Goal: Information Seeking & Learning: Learn about a topic

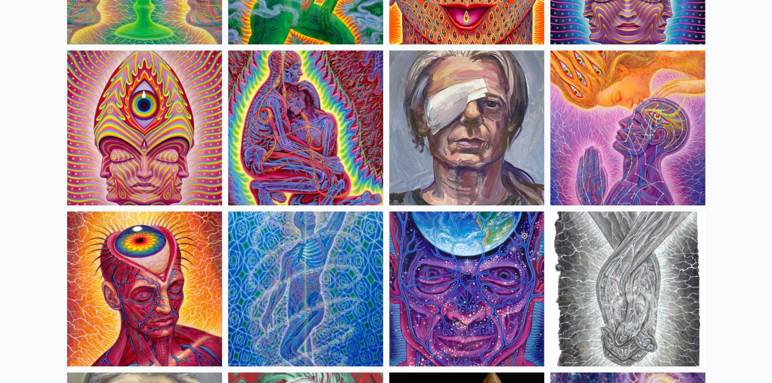
scroll to position [2160, 0]
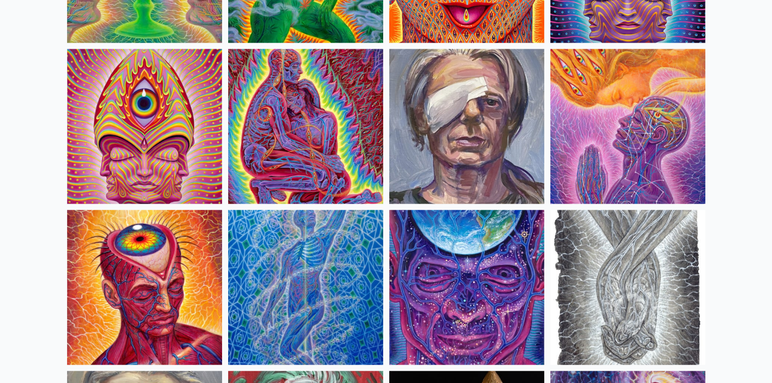
click at [577, 110] on img at bounding box center [628, 126] width 155 height 155
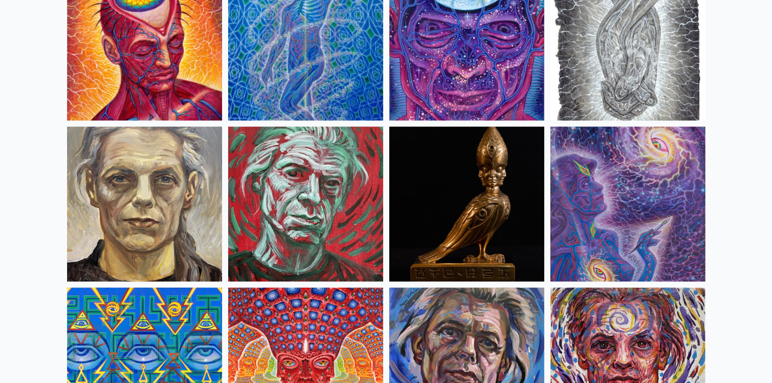
scroll to position [2422, 0]
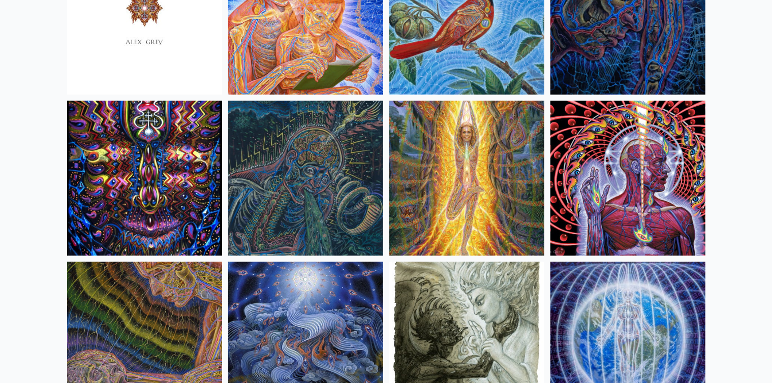
scroll to position [6340, 0]
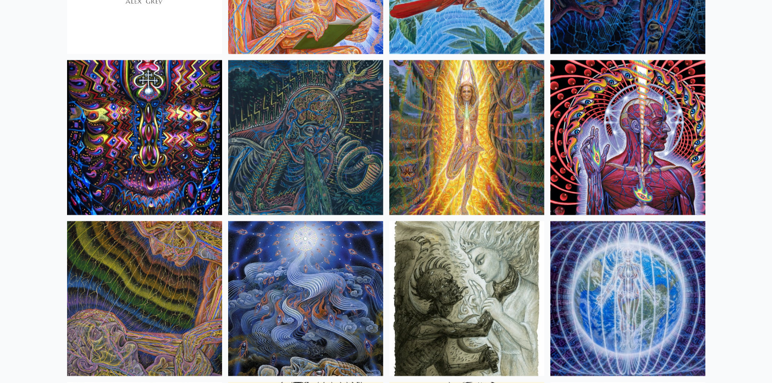
click at [498, 129] on img at bounding box center [467, 137] width 155 height 155
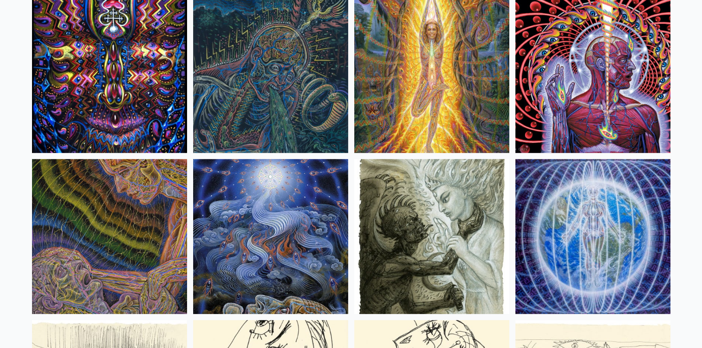
scroll to position [6409, 0]
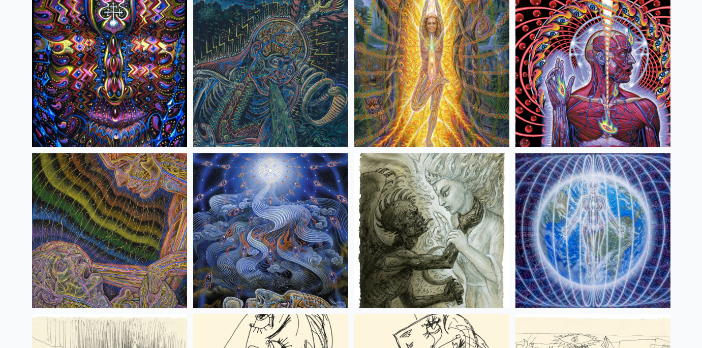
click at [89, 215] on img at bounding box center [109, 230] width 155 height 155
click at [142, 223] on img at bounding box center [109, 230] width 155 height 155
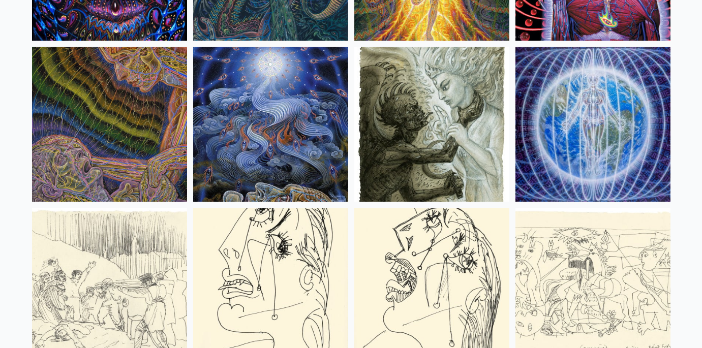
scroll to position [6523, 0]
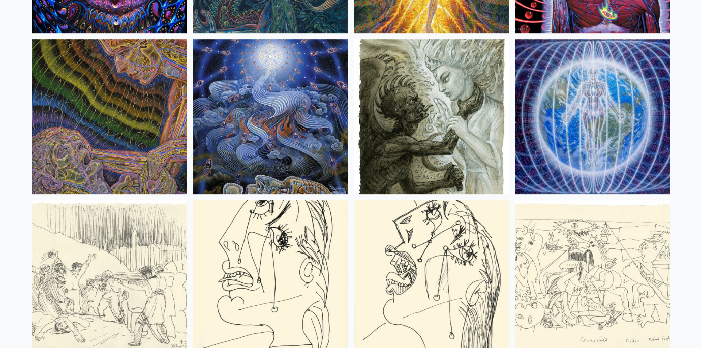
click at [573, 117] on img at bounding box center [593, 116] width 155 height 155
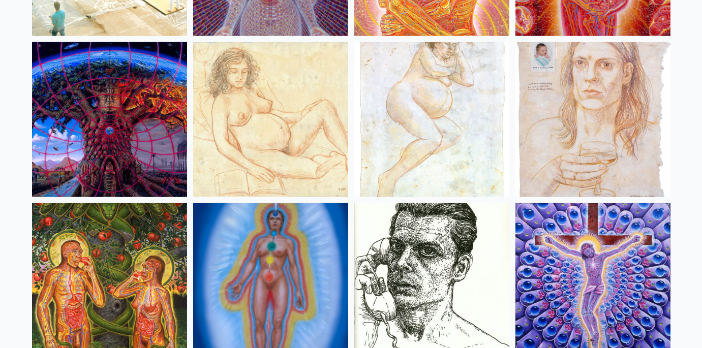
scroll to position [9906, 0]
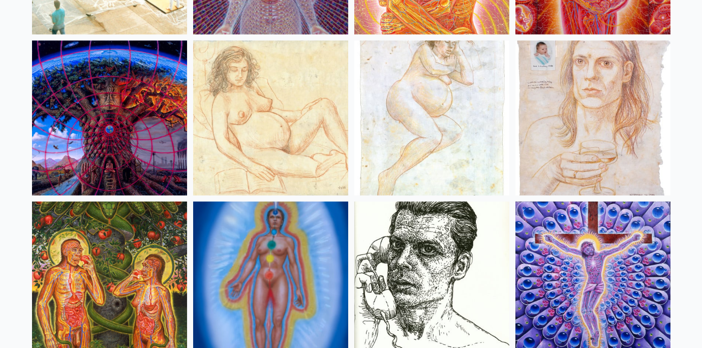
click at [109, 244] on img at bounding box center [109, 279] width 155 height 155
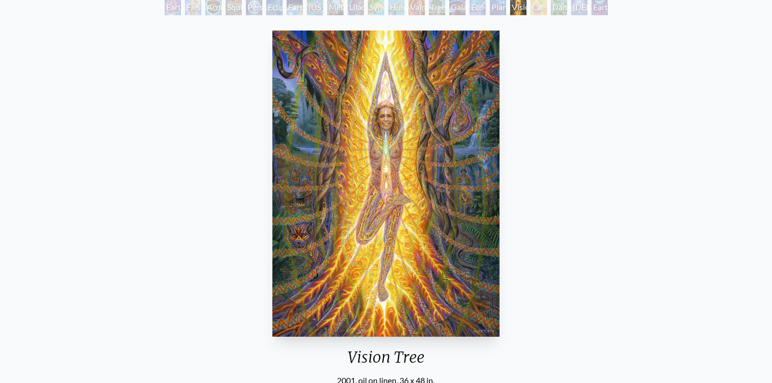
scroll to position [72, 0]
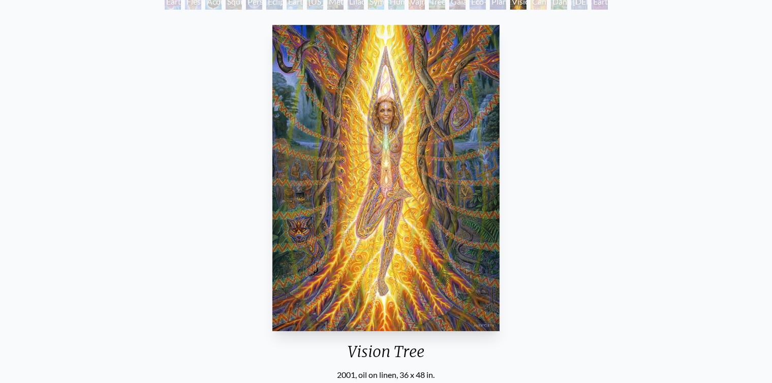
click at [617, 236] on div "Vision Tree 2001, oil on linen, 36 x 48 in. Visit the CoSM Shop Vision Tree - P…" at bounding box center [386, 352] width 756 height 662
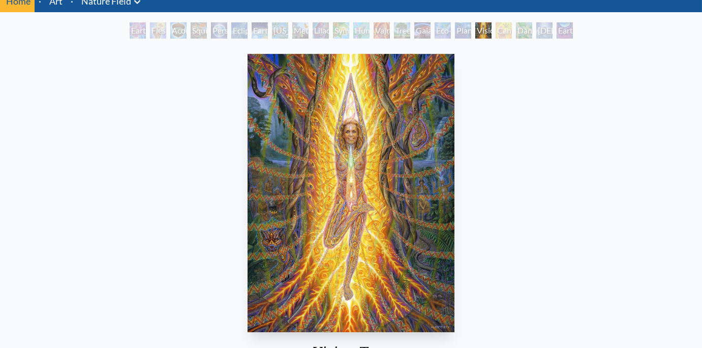
scroll to position [43, 0]
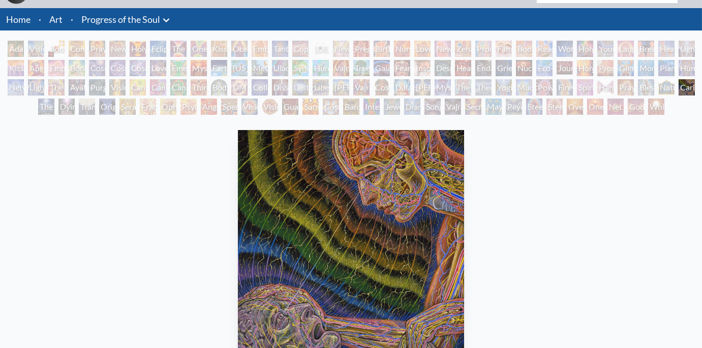
scroll to position [275, 0]
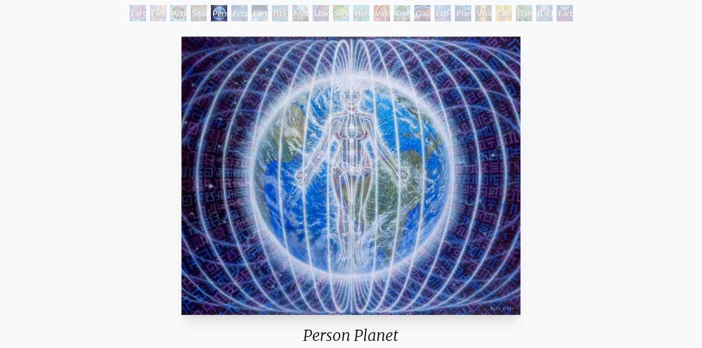
scroll to position [67, 0]
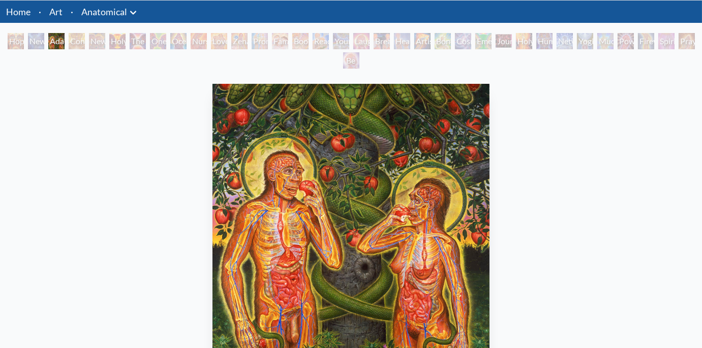
scroll to position [29, 0]
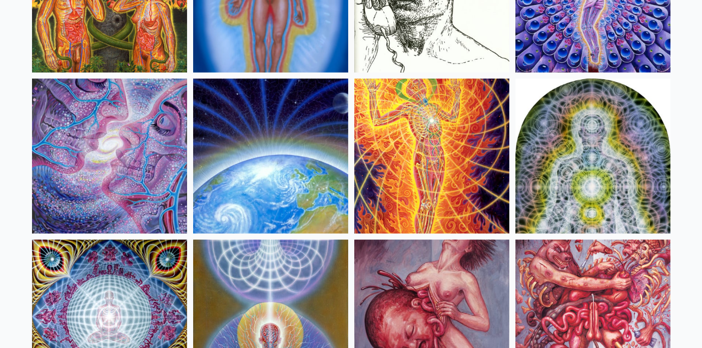
scroll to position [10192, 0]
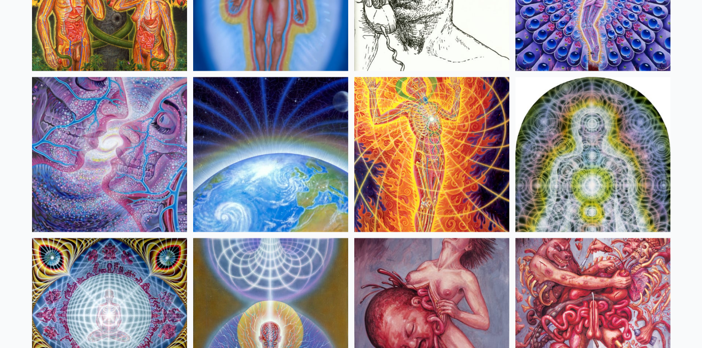
click at [435, 182] on img at bounding box center [431, 154] width 155 height 155
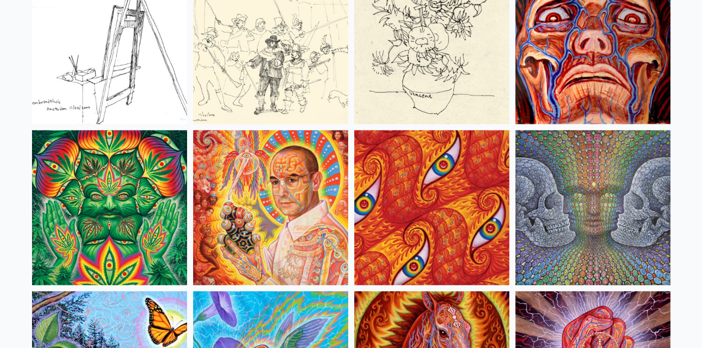
scroll to position [4833, 0]
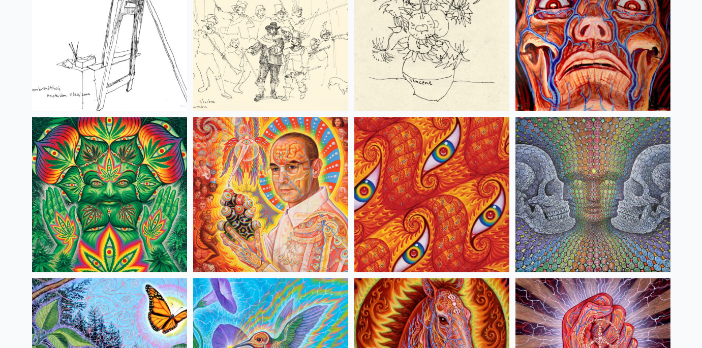
click at [409, 238] on img at bounding box center [431, 194] width 155 height 155
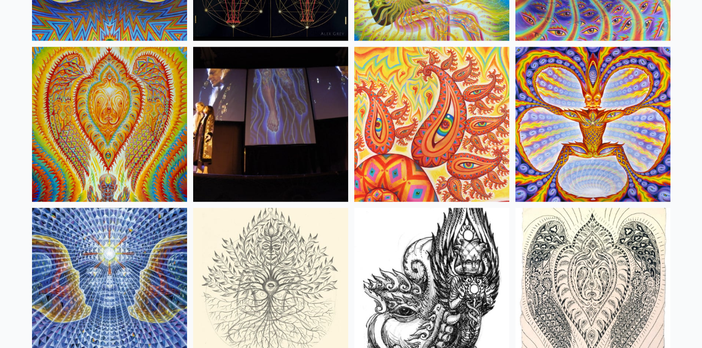
scroll to position [5560, 0]
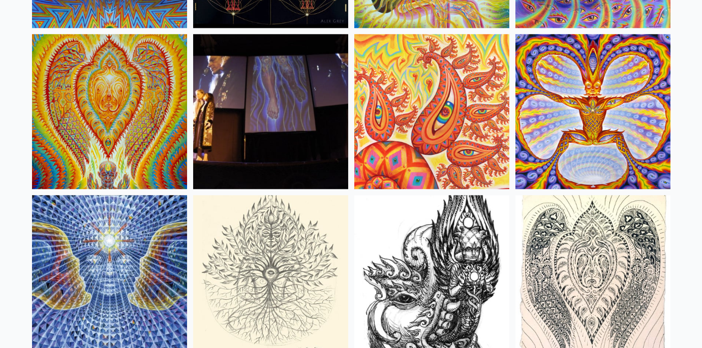
click at [593, 128] on img at bounding box center [593, 111] width 155 height 155
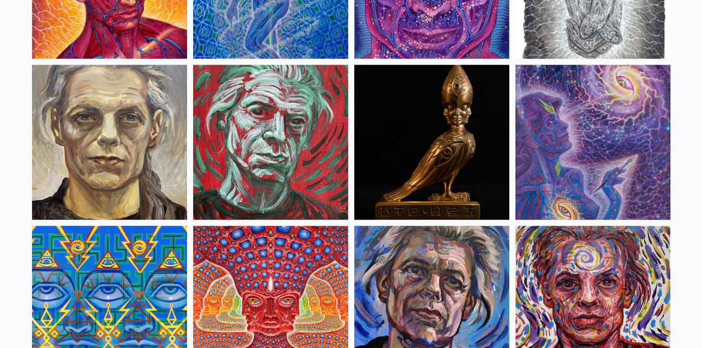
scroll to position [2438, 0]
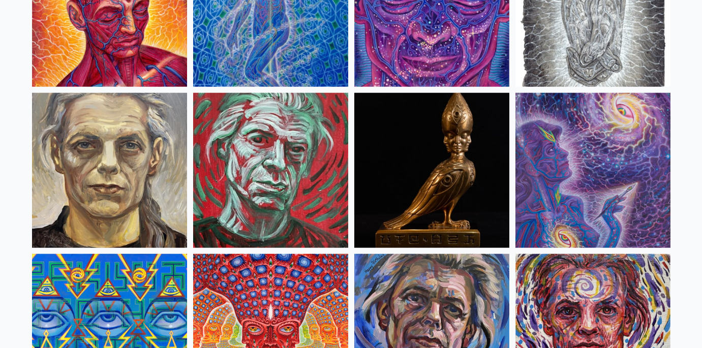
click at [614, 161] on img at bounding box center [593, 170] width 155 height 155
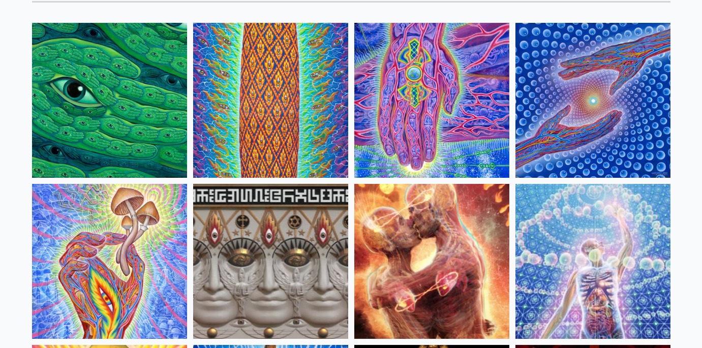
scroll to position [0, 0]
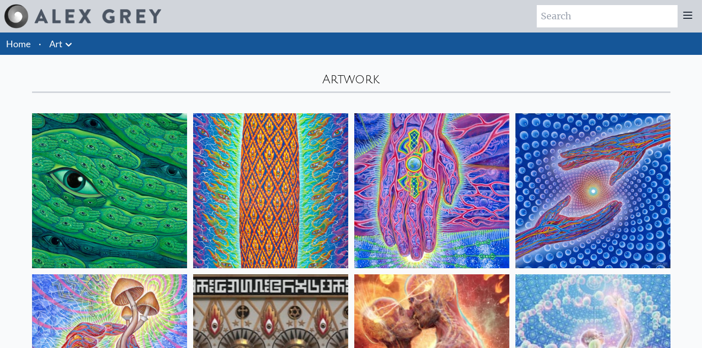
click at [90, 15] on img at bounding box center [98, 16] width 127 height 14
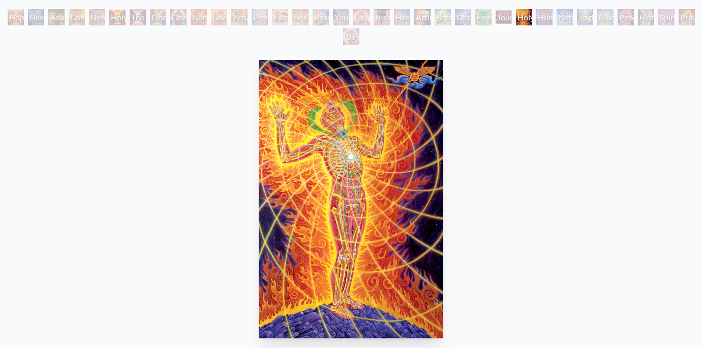
scroll to position [58, 0]
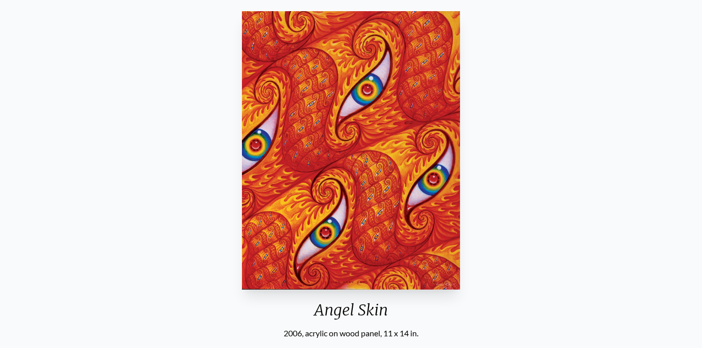
scroll to position [86, 0]
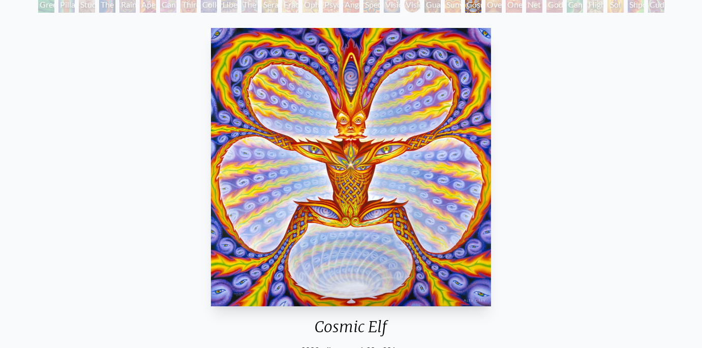
scroll to position [62, 0]
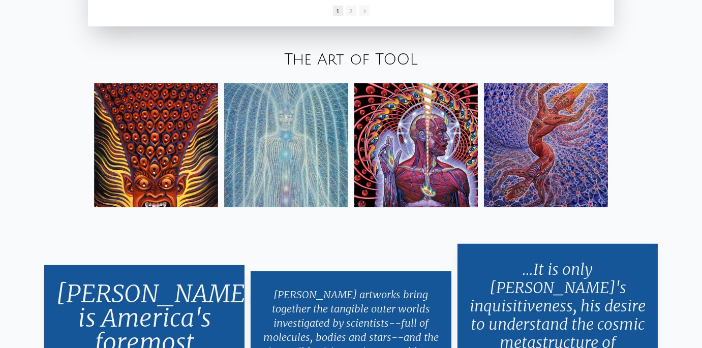
scroll to position [1431, 0]
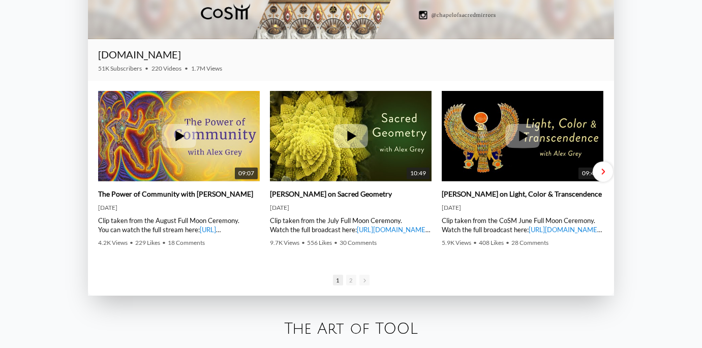
click at [605, 175] on div "Next slide" at bounding box center [603, 172] width 20 height 20
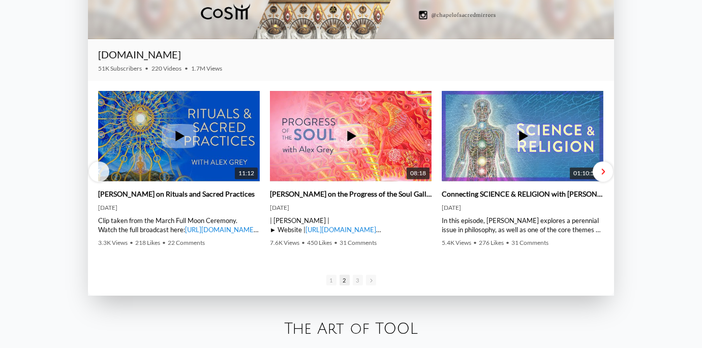
click at [605, 175] on div "Next slide" at bounding box center [603, 172] width 20 height 20
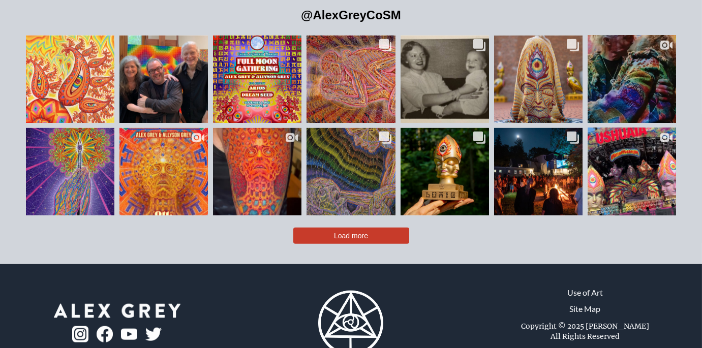
scroll to position [2228, 0]
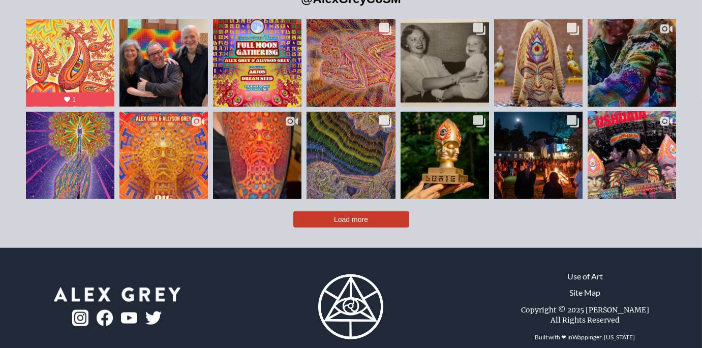
click at [78, 310] on img at bounding box center [80, 318] width 16 height 16
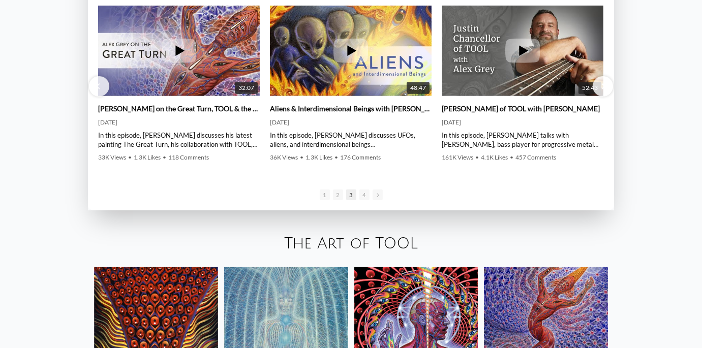
scroll to position [0, 0]
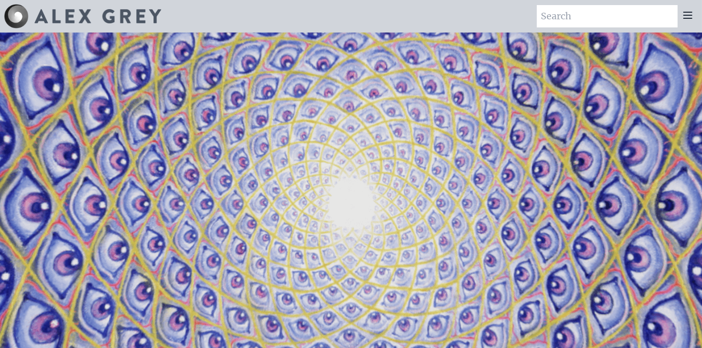
click at [692, 14] on icon at bounding box center [688, 15] width 12 height 12
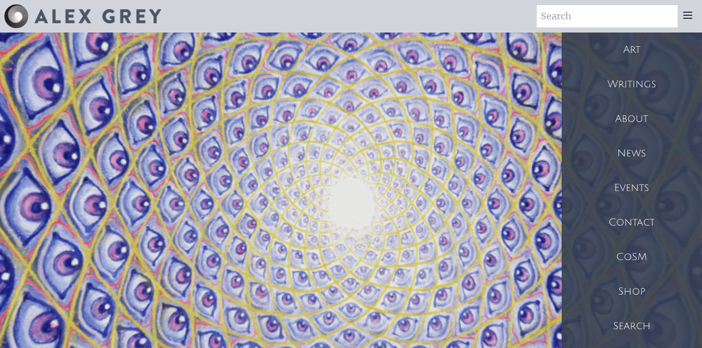
click at [634, 52] on div "Art" at bounding box center [632, 50] width 140 height 35
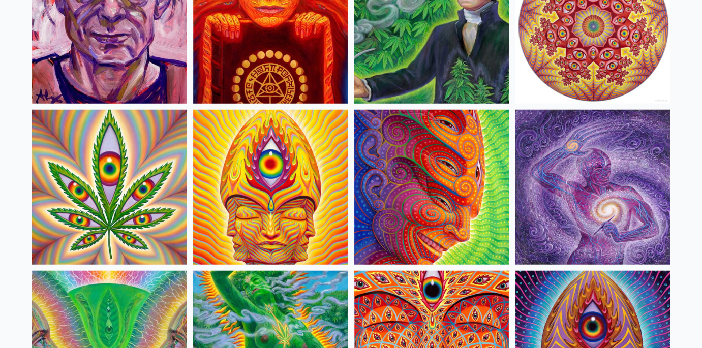
scroll to position [1778, 0]
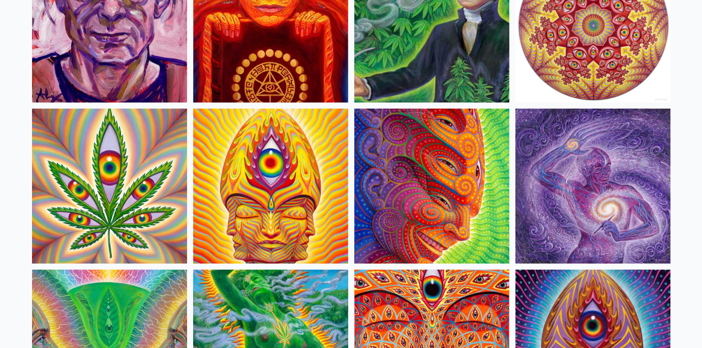
click at [581, 181] on img at bounding box center [593, 186] width 155 height 155
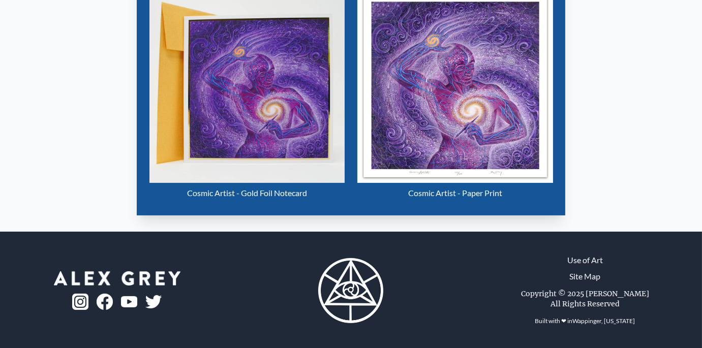
scroll to position [503, 0]
